Goal: Check status: Check status

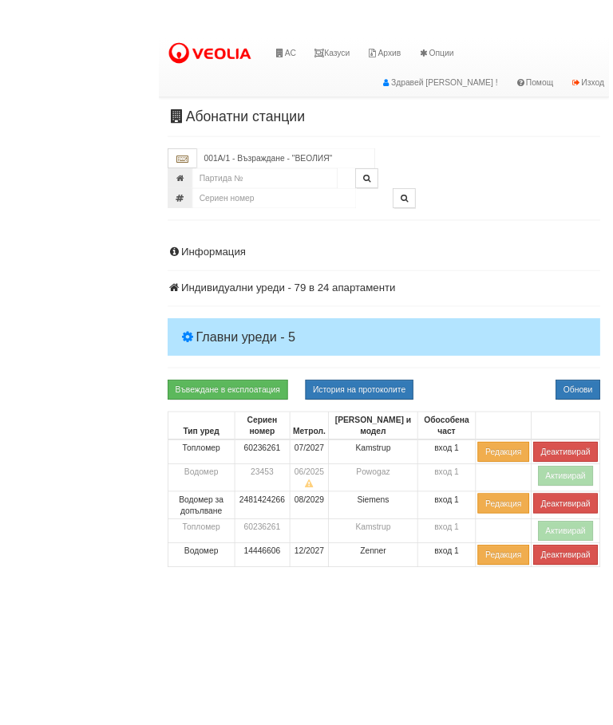
scroll to position [221, 0]
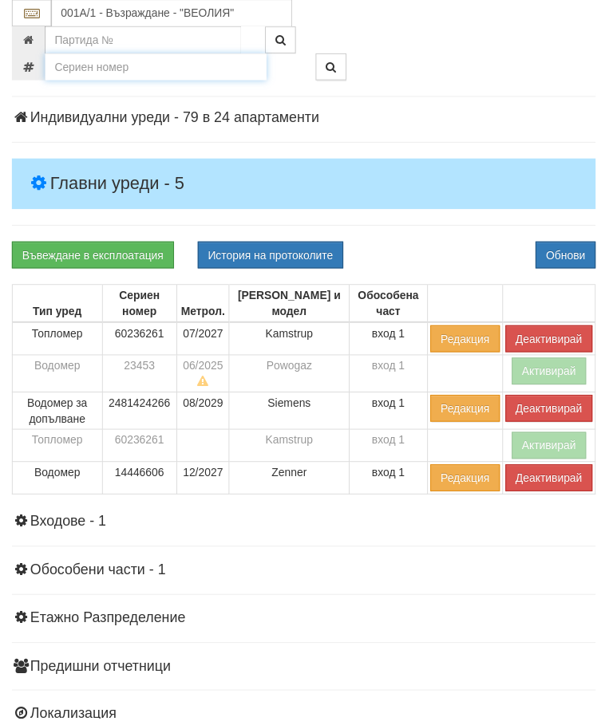
click at [107, 72] on input "number" at bounding box center [156, 67] width 223 height 27
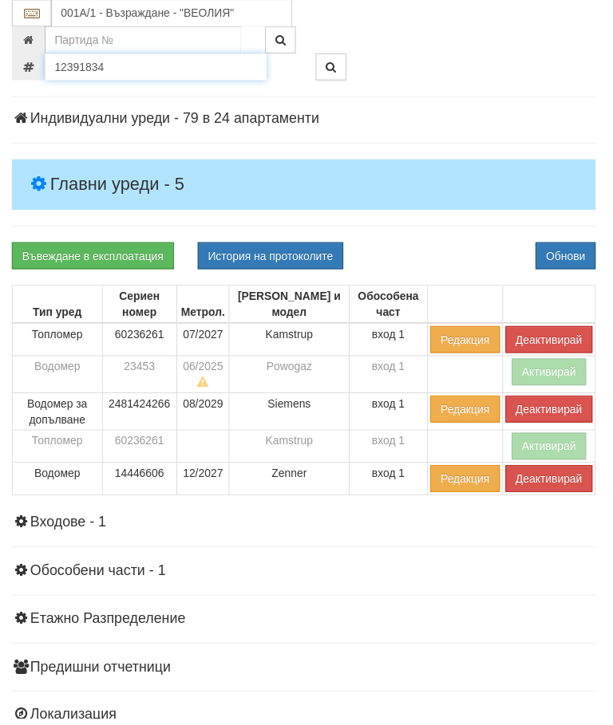
type input "12391834"
click at [330, 69] on icon "button" at bounding box center [334, 67] width 10 height 11
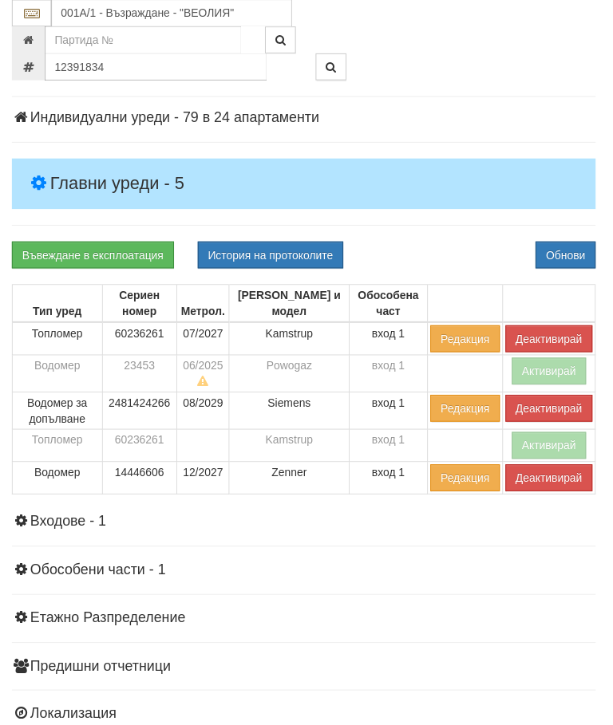
type input "016/15 - "[PERSON_NAME] [GEOGRAPHIC_DATA] " ЕАД"
type input "21566"
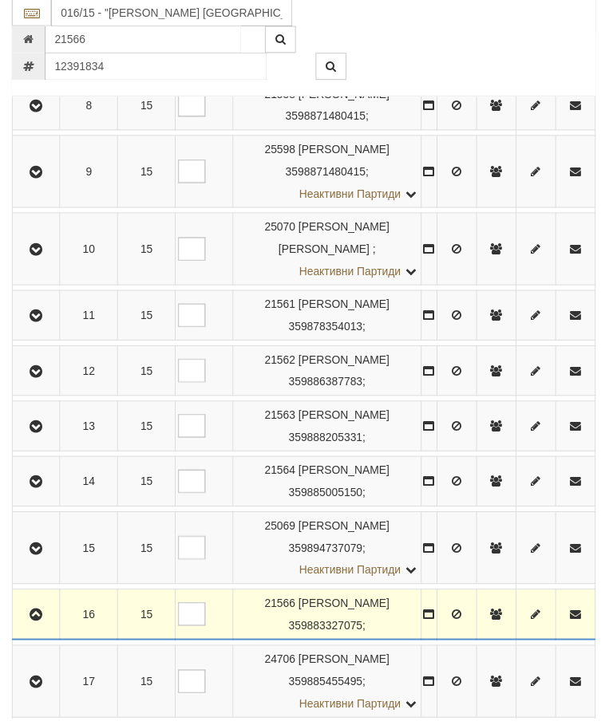
scroll to position [1377, 0]
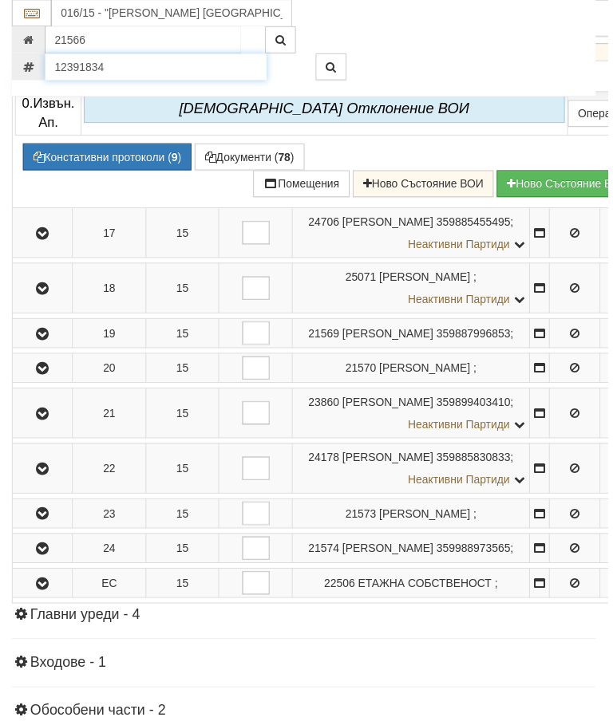
click at [124, 61] on input "12391834" at bounding box center [156, 67] width 223 height 27
type input "36554355"
click at [340, 57] on button "button" at bounding box center [333, 67] width 31 height 27
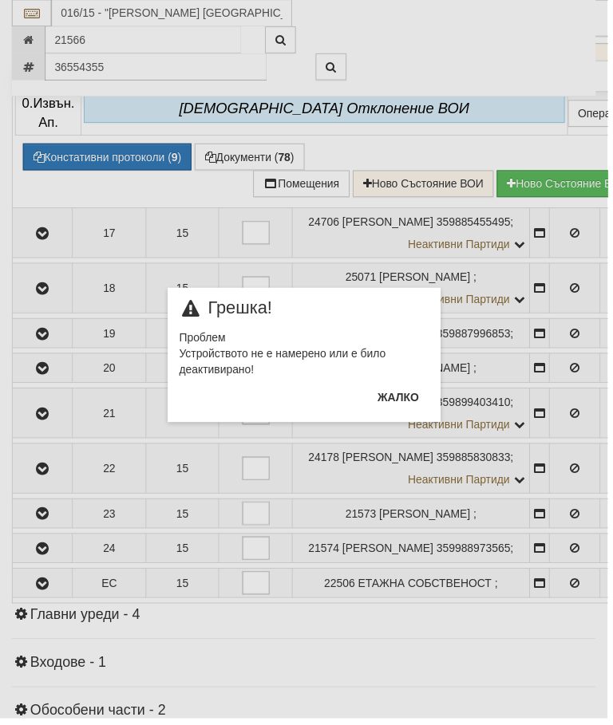
click at [408, 397] on button "Жалко" at bounding box center [401, 402] width 61 height 26
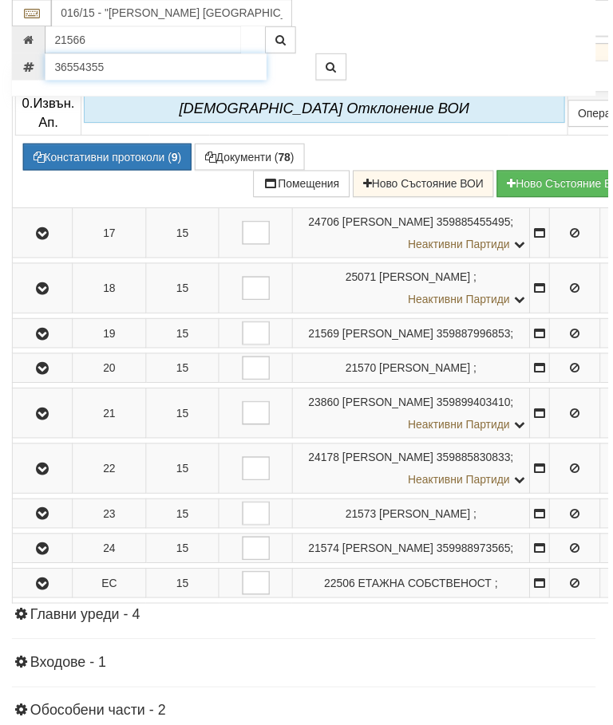
click at [128, 59] on input "36554355" at bounding box center [156, 67] width 223 height 27
type input "51005019"
click at [339, 65] on button "button" at bounding box center [333, 67] width 31 height 27
type input "018З/ А - "[PERSON_NAME] [GEOGRAPHIC_DATA] " ЕАД"
type input "24250"
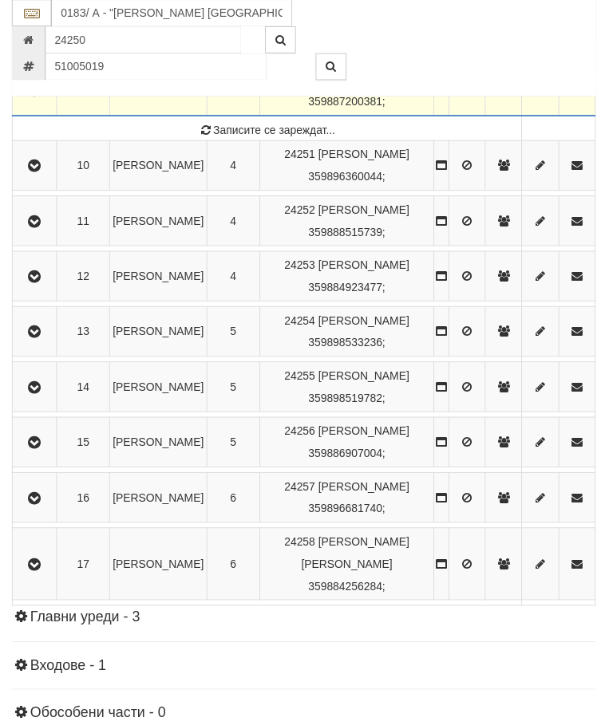
scroll to position [873, 0]
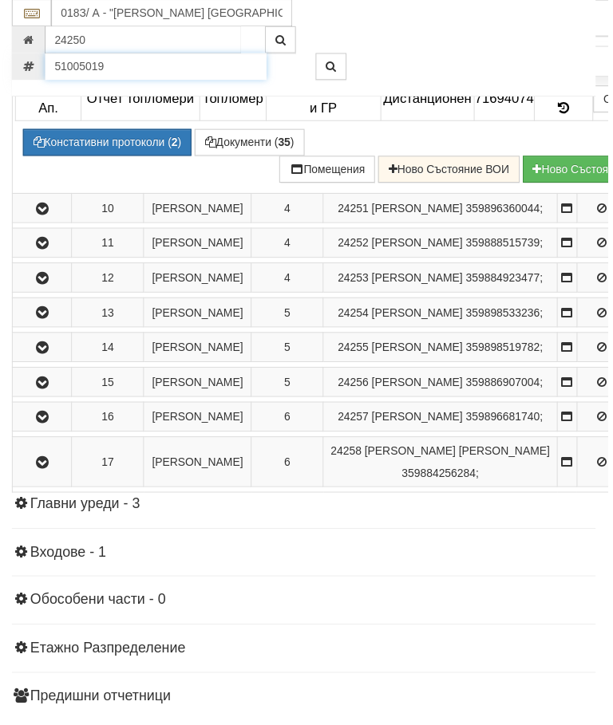
click at [125, 65] on input "51005019" at bounding box center [156, 67] width 223 height 27
type input "51967499"
click at [332, 61] on button "button" at bounding box center [333, 67] width 31 height 27
type input "016/8 - "[PERSON_NAME] [GEOGRAPHIC_DATA] " ЕАД"
type input "25451"
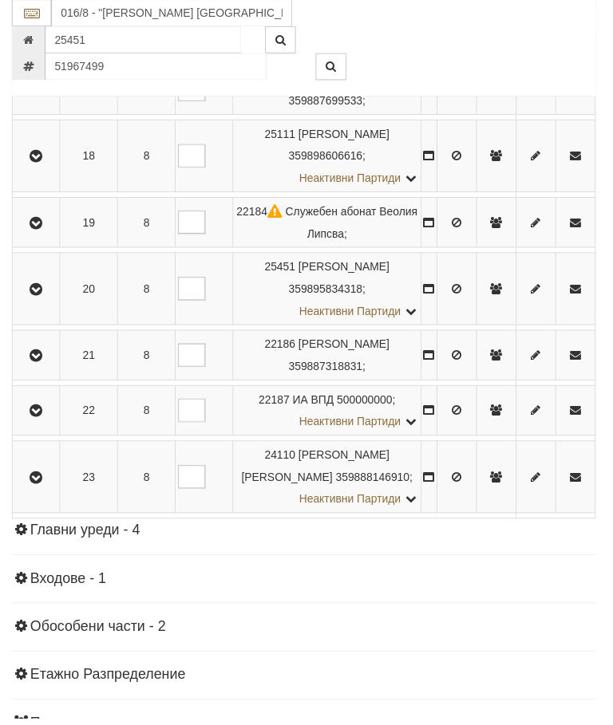
scroll to position [1482, 0]
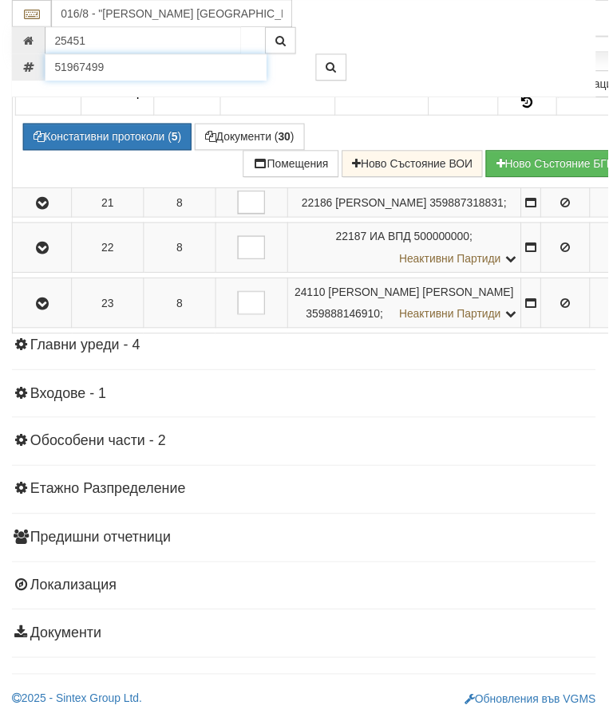
click at [123, 65] on input "51967499" at bounding box center [156, 67] width 223 height 27
type input "52087773"
click at [334, 60] on button "button" at bounding box center [333, 67] width 31 height 27
type input "016/13 - "[PERSON_NAME] [GEOGRAPHIC_DATA] " ЕАД"
type input "23627"
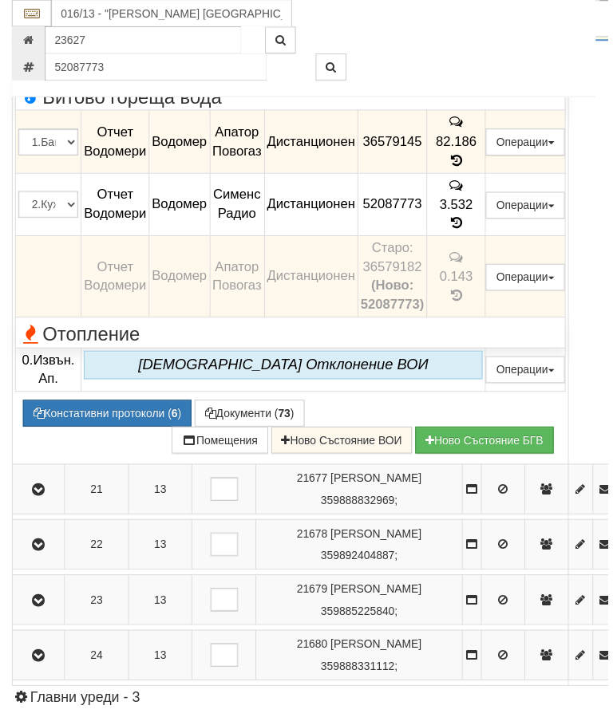
scroll to position [1529, 0]
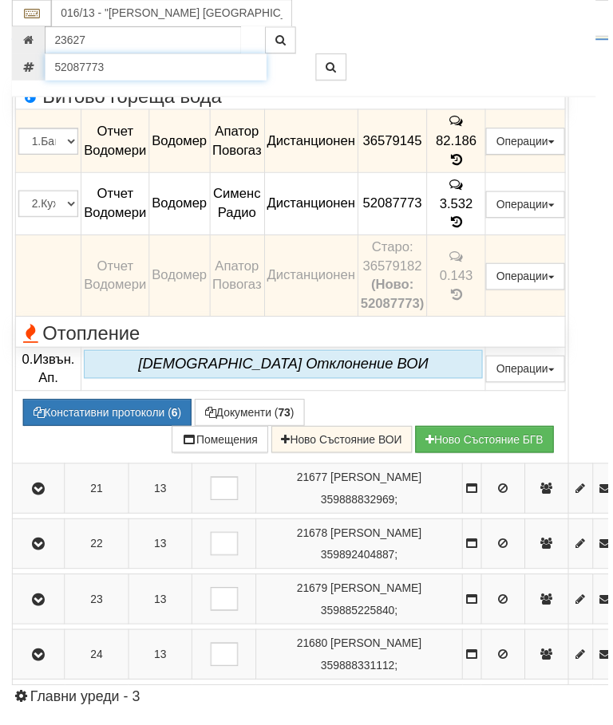
click at [113, 67] on input "52087773" at bounding box center [156, 67] width 223 height 27
type input "51005019"
click at [343, 62] on button "button" at bounding box center [333, 67] width 31 height 27
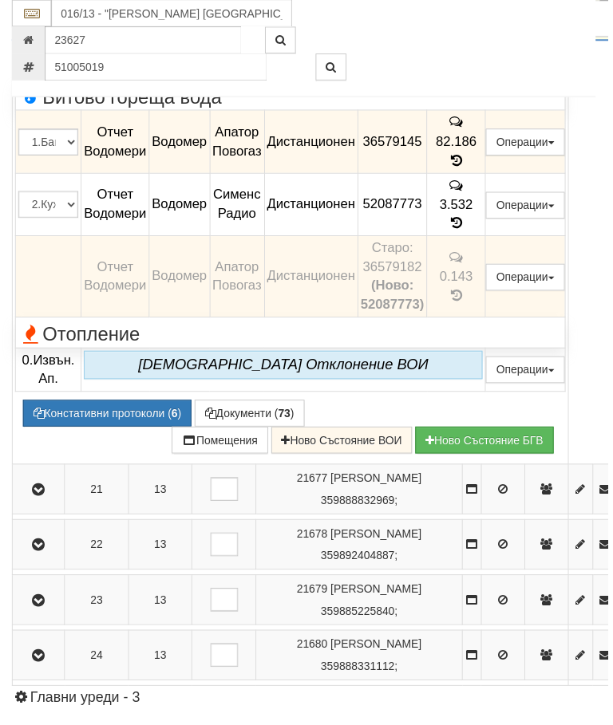
type input "018З/ А - "[PERSON_NAME] [GEOGRAPHIC_DATA] " ЕАД"
type input "24250"
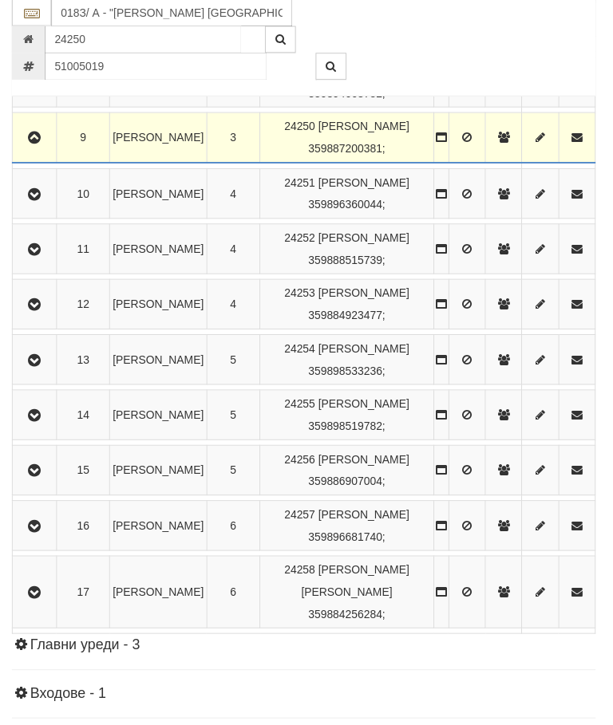
scroll to position [873, 0]
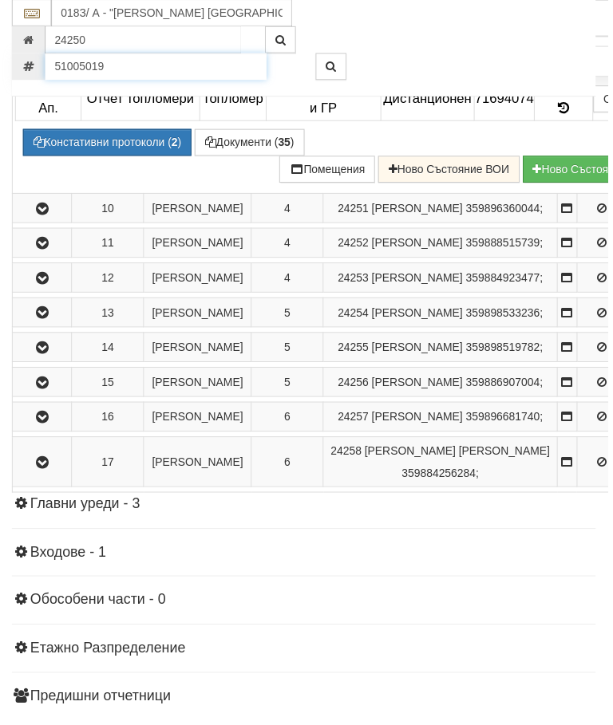
click at [117, 68] on input "51005019" at bounding box center [156, 67] width 223 height 27
type input "51967499"
click at [333, 66] on icon "button" at bounding box center [334, 67] width 10 height 11
type input "016/8 - "[PERSON_NAME] [GEOGRAPHIC_DATA] " ЕАД"
type input "25451"
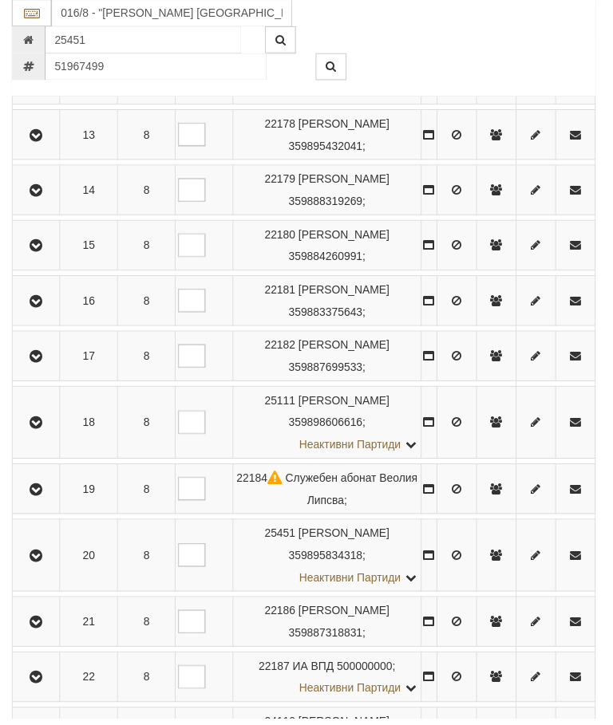
scroll to position [1482, 0]
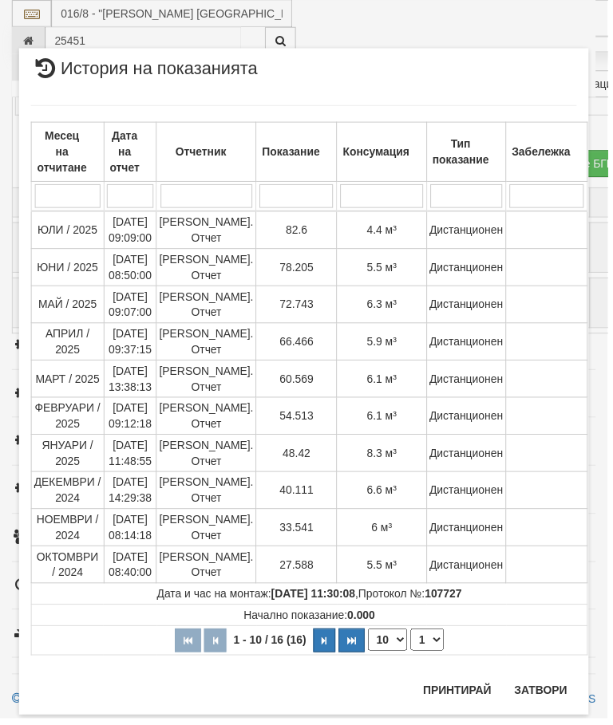
click at [550, 694] on button "Затвори" at bounding box center [545, 697] width 73 height 26
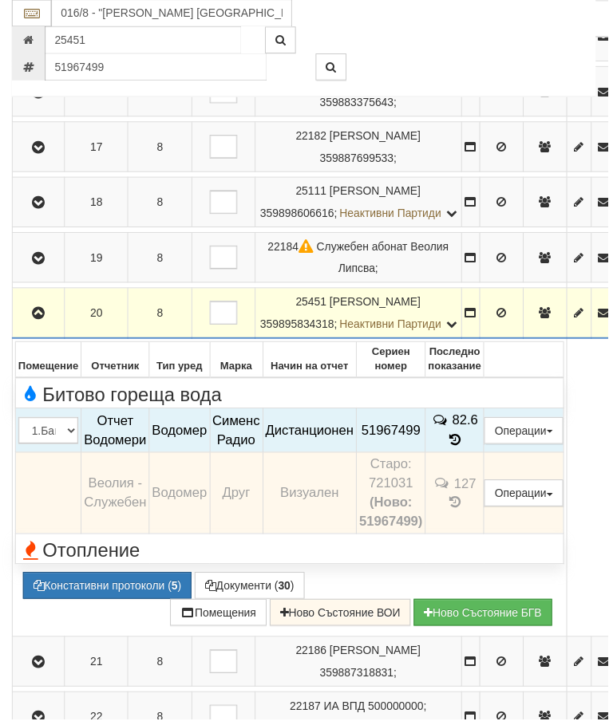
scroll to position [1182, 0]
